Goal: Transaction & Acquisition: Purchase product/service

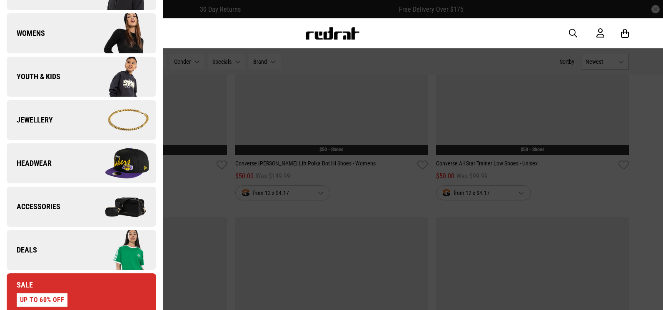
scroll to position [250, 0]
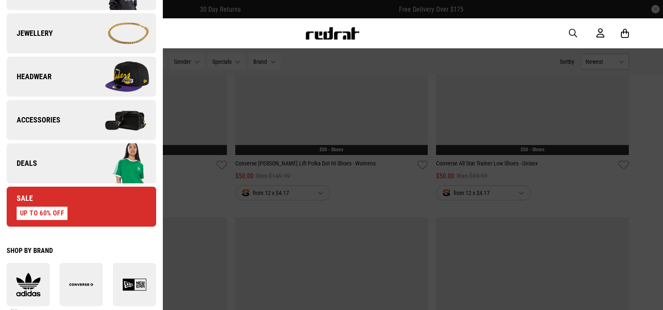
click at [93, 169] on img at bounding box center [118, 163] width 75 height 42
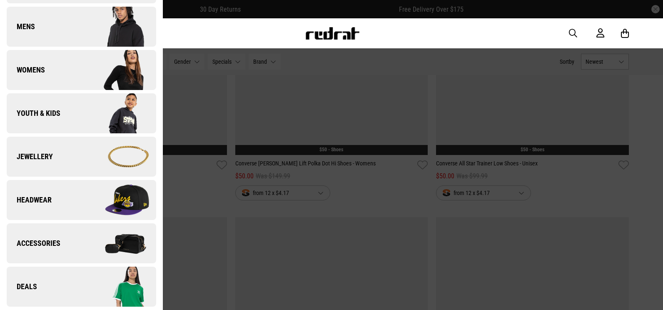
scroll to position [0, 0]
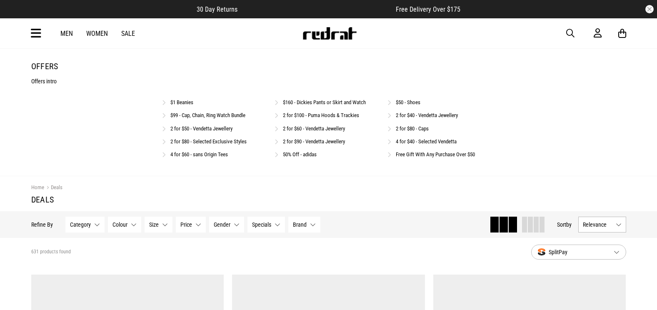
click at [410, 102] on link "$50 - Shoes" at bounding box center [408, 102] width 25 height 6
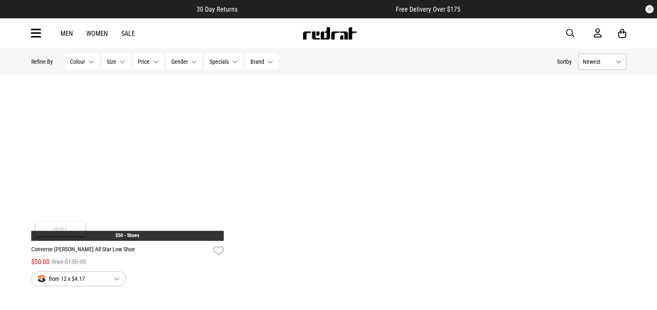
scroll to position [2536, 0]
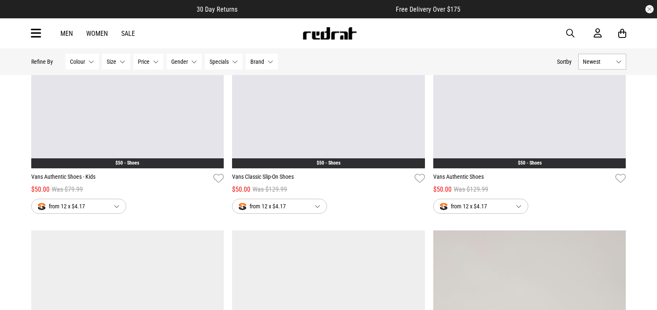
scroll to position [1828, 0]
